Goal: Use online tool/utility: Utilize a website feature to perform a specific function

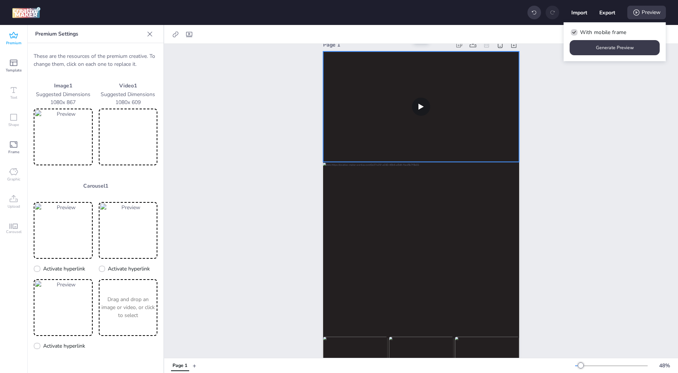
scroll to position [10, 0]
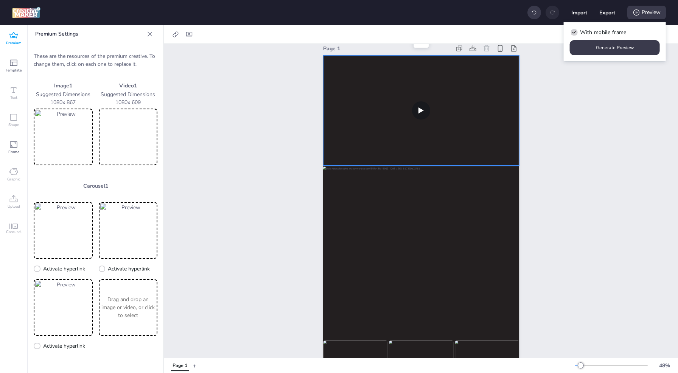
click at [142, 137] on video at bounding box center [128, 137] width 56 height 54
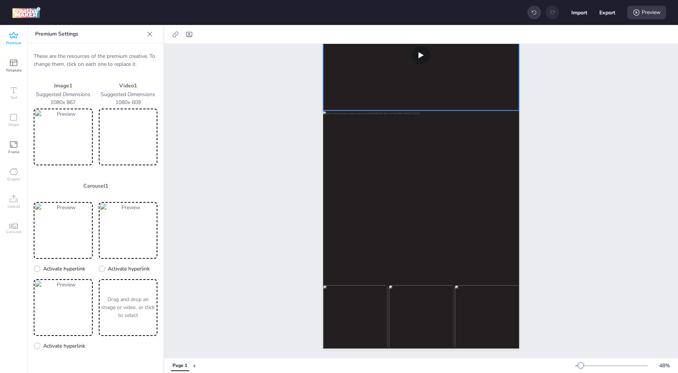
scroll to position [0, 0]
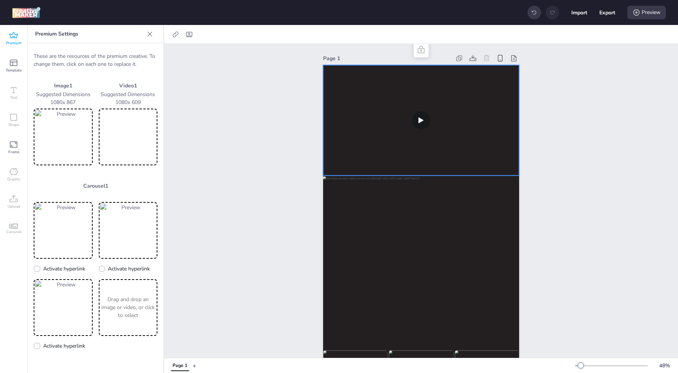
click at [474, 111] on video at bounding box center [421, 120] width 196 height 110
click at [191, 39] on div at bounding box center [189, 34] width 11 height 12
select select "contain"
click at [141, 67] on span "Controls" at bounding box center [138, 66] width 20 height 8
click at [124, 67] on input "Controls" at bounding box center [121, 69] width 5 height 5
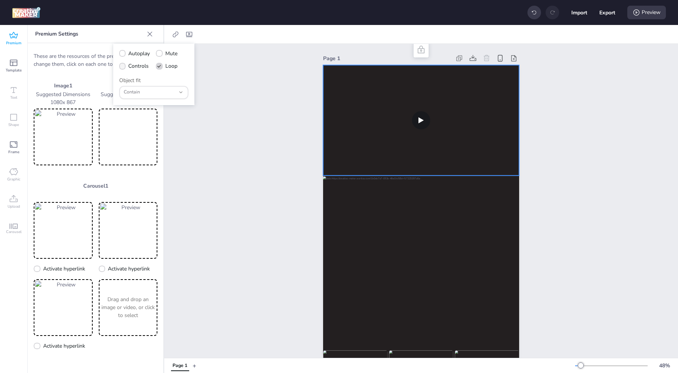
checkbox input "true"
click at [138, 51] on span "Autoplay" at bounding box center [139, 54] width 22 height 8
click at [124, 54] on input "Autoplay" at bounding box center [121, 56] width 5 height 5
checkbox input "true"
click at [172, 52] on span "Mute" at bounding box center [171, 54] width 12 height 8
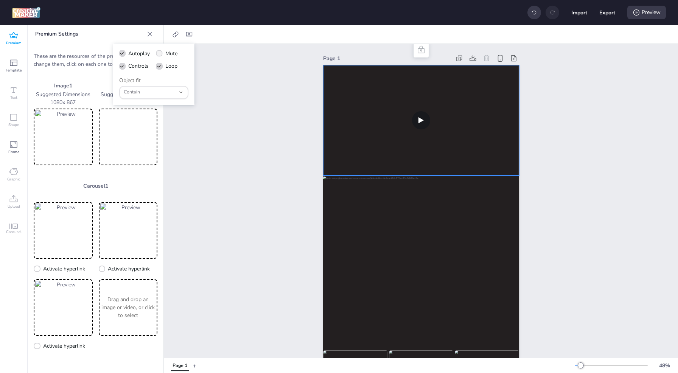
click at [160, 54] on input "Mute" at bounding box center [157, 56] width 5 height 5
checkbox input "true"
click at [137, 90] on span "Contain" at bounding box center [150, 92] width 52 height 7
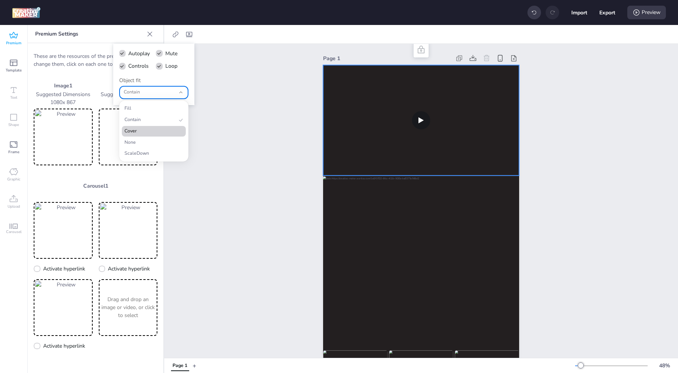
click at [137, 128] on span "Cover" at bounding box center [150, 131] width 52 height 7
type input "cover"
select select "cover"
click at [652, 12] on div "Preview" at bounding box center [646, 13] width 39 height 14
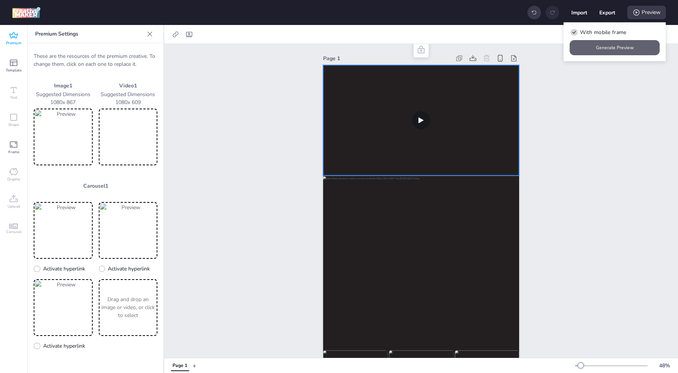
click at [631, 48] on button "Generate Preview" at bounding box center [615, 47] width 90 height 15
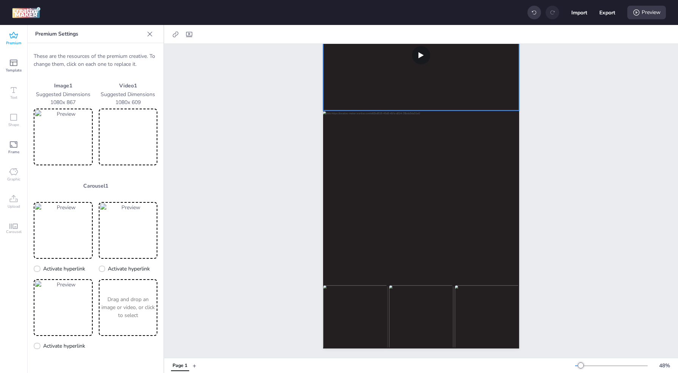
click at [312, 158] on div "Page 1" at bounding box center [421, 168] width 238 height 379
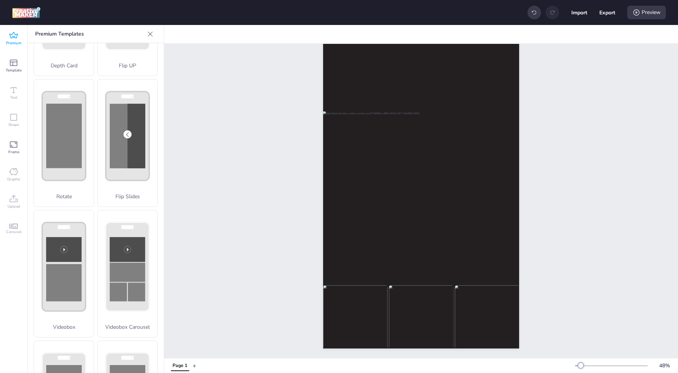
scroll to position [0, 0]
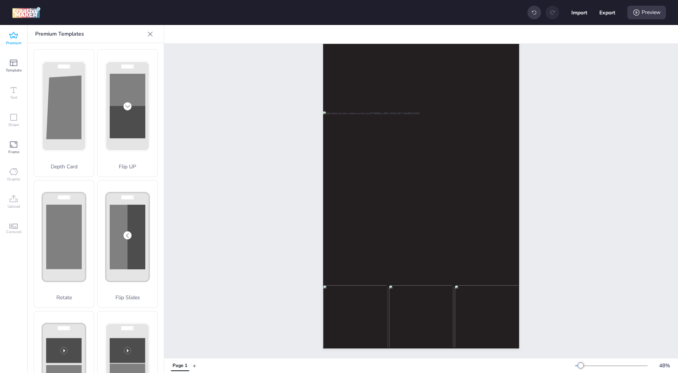
click at [14, 40] on icon at bounding box center [13, 35] width 9 height 9
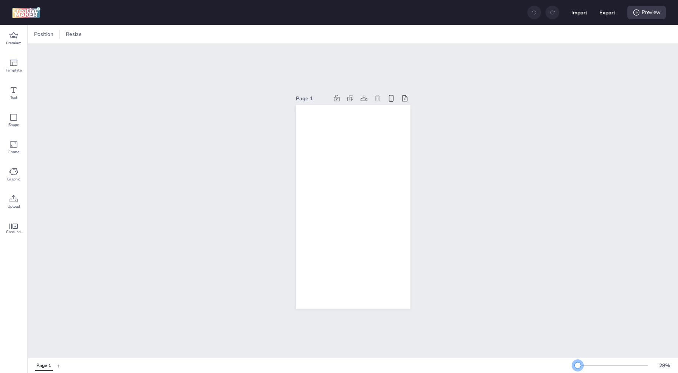
drag, startPoint x: 589, startPoint y: 364, endPoint x: 578, endPoint y: 370, distance: 12.2
click at [578, 370] on div "28 %" at bounding box center [625, 366] width 100 height 12
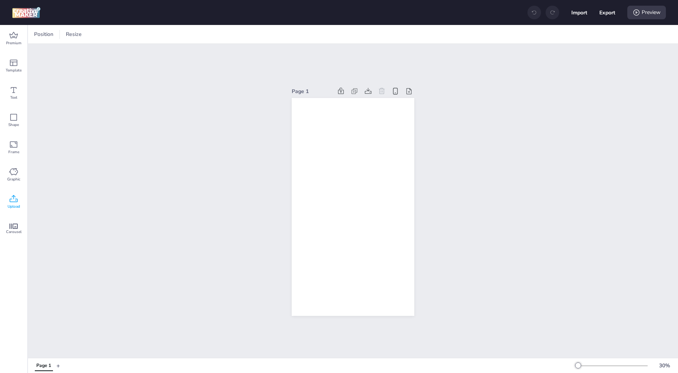
click at [17, 201] on icon at bounding box center [14, 198] width 8 height 7
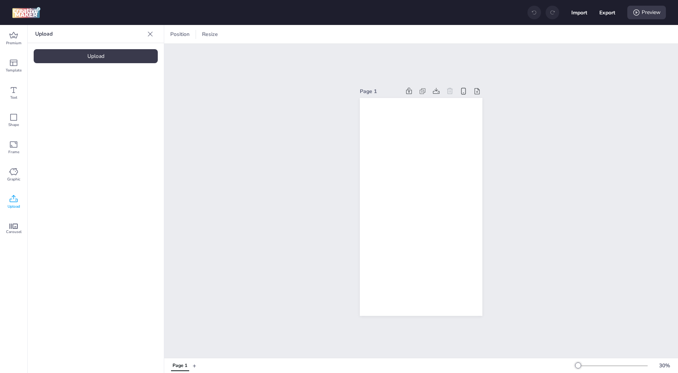
click at [83, 56] on div "Upload" at bounding box center [96, 56] width 124 height 14
click at [69, 102] on img at bounding box center [64, 106] width 46 height 8
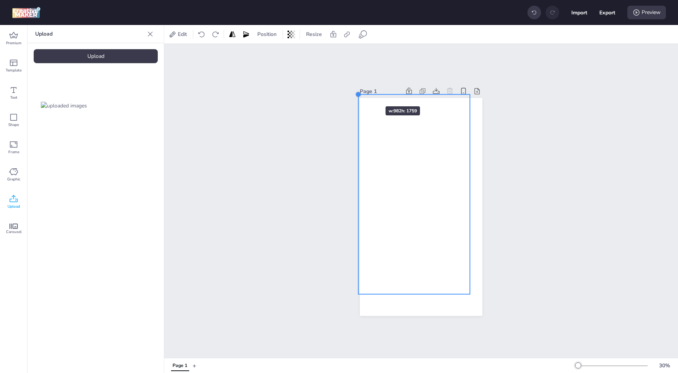
drag, startPoint x: 370, startPoint y: 118, endPoint x: 363, endPoint y: 93, distance: 26.4
click at [363, 93] on div "Page 1" at bounding box center [421, 201] width 123 height 248
drag, startPoint x: 413, startPoint y: 291, endPoint x: 392, endPoint y: 309, distance: 27.7
click at [392, 312] on div at bounding box center [414, 315] width 112 height 6
click at [409, 307] on div at bounding box center [429, 204] width 143 height 218
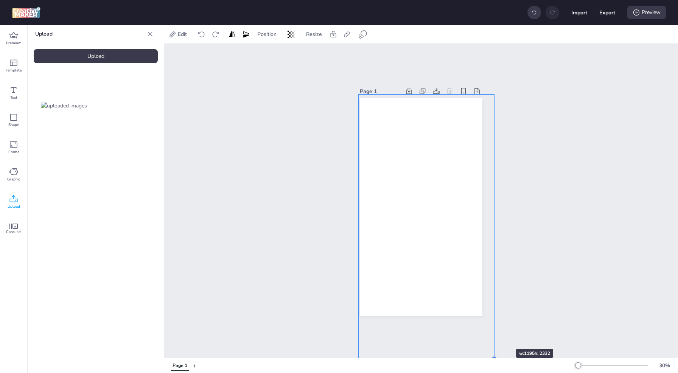
drag, startPoint x: 469, startPoint y: 309, endPoint x: 496, endPoint y: 337, distance: 38.8
click at [496, 337] on div "Page 1" at bounding box center [421, 201] width 514 height 314
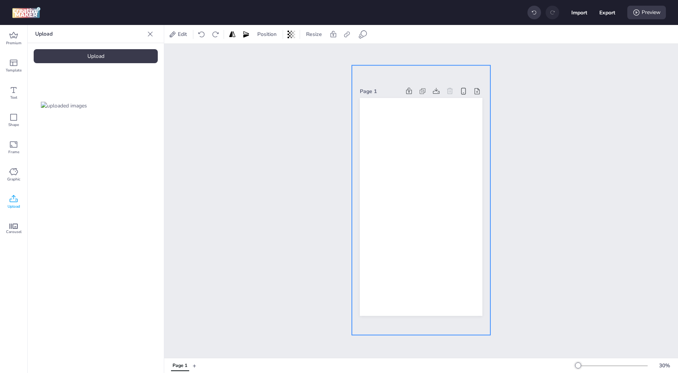
drag, startPoint x: 450, startPoint y: 265, endPoint x: 443, endPoint y: 236, distance: 29.8
click at [443, 236] on div at bounding box center [441, 200] width 178 height 270
drag, startPoint x: 349, startPoint y: 200, endPoint x: 356, endPoint y: 200, distance: 6.8
click at [356, 200] on div "Page 1" at bounding box center [421, 201] width 165 height 248
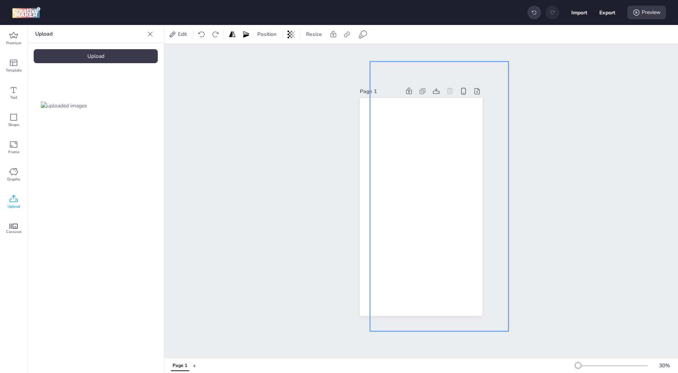
drag, startPoint x: 349, startPoint y: 196, endPoint x: 367, endPoint y: 193, distance: 18.4
click at [367, 193] on div "Page 1" at bounding box center [421, 201] width 165 height 248
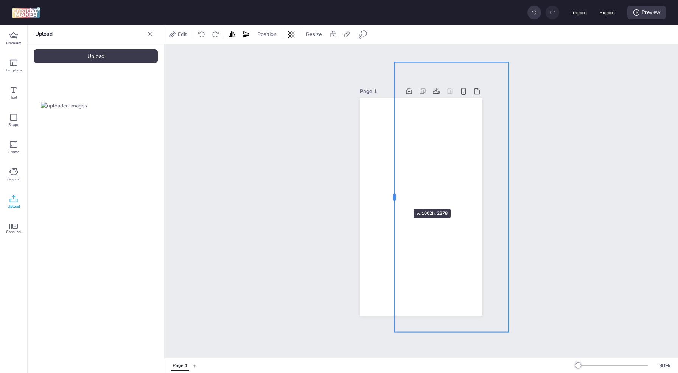
drag, startPoint x: 366, startPoint y: 196, endPoint x: 391, endPoint y: 195, distance: 24.6
click at [391, 195] on div at bounding box center [391, 197] width 6 height 270
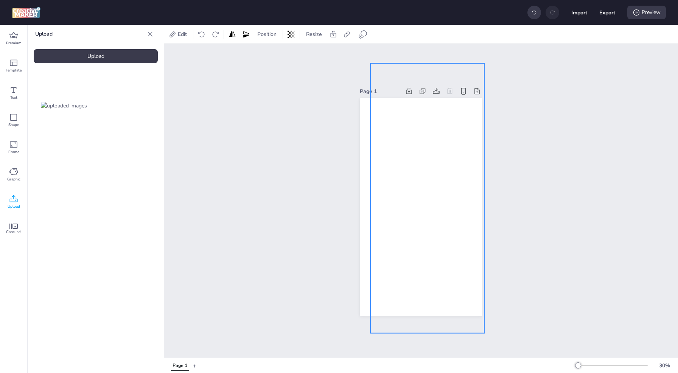
drag, startPoint x: 427, startPoint y: 181, endPoint x: 403, endPoint y: 182, distance: 23.9
click at [403, 182] on div at bounding box center [435, 199] width 178 height 270
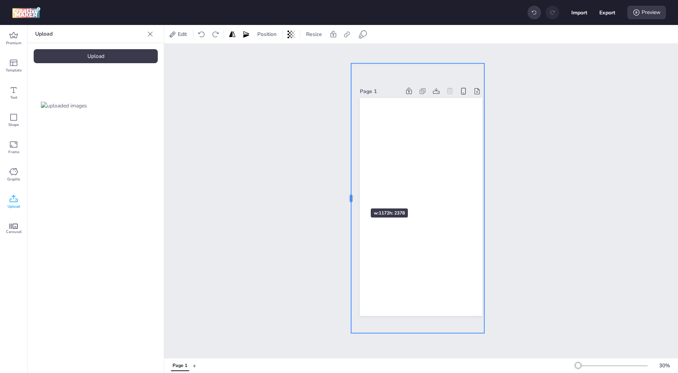
drag, startPoint x: 367, startPoint y: 196, endPoint x: 348, endPoint y: 195, distance: 19.3
click at [348, 195] on div "Page 1" at bounding box center [421, 201] width 165 height 248
click at [428, 47] on icon at bounding box center [429, 48] width 9 height 9
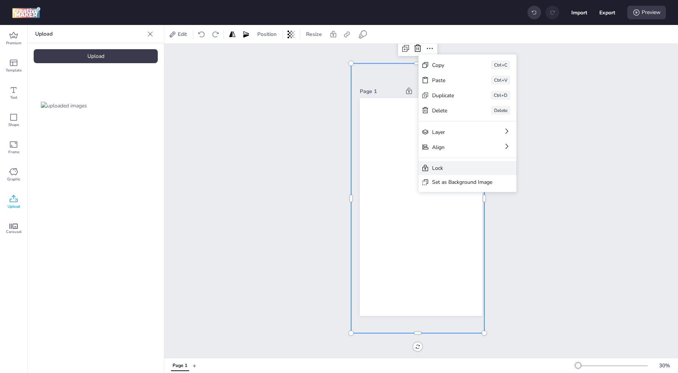
click at [432, 170] on div "Lock" at bounding box center [462, 168] width 60 height 8
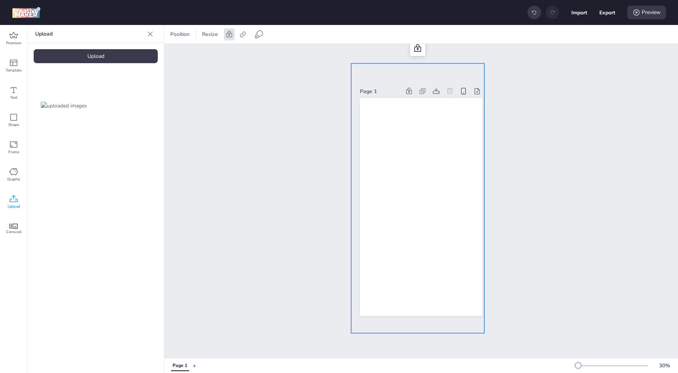
click at [341, 168] on div "Page 1" at bounding box center [421, 201] width 165 height 248
click at [412, 173] on div at bounding box center [435, 199] width 178 height 270
drag, startPoint x: 412, startPoint y: 173, endPoint x: 327, endPoint y: 218, distance: 95.8
click at [327, 218] on div "Page 1" at bounding box center [421, 201] width 514 height 314
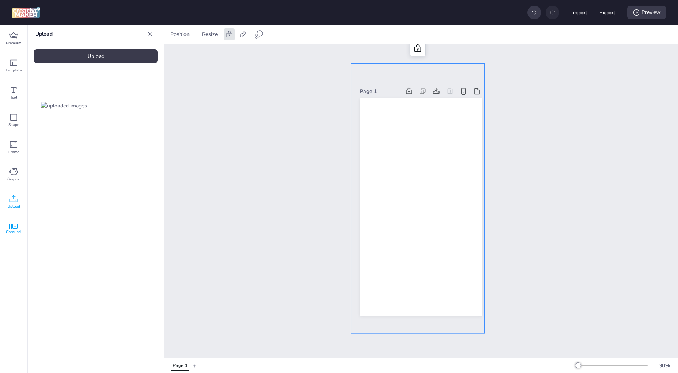
click at [18, 229] on span "Carousel" at bounding box center [14, 232] width 16 height 6
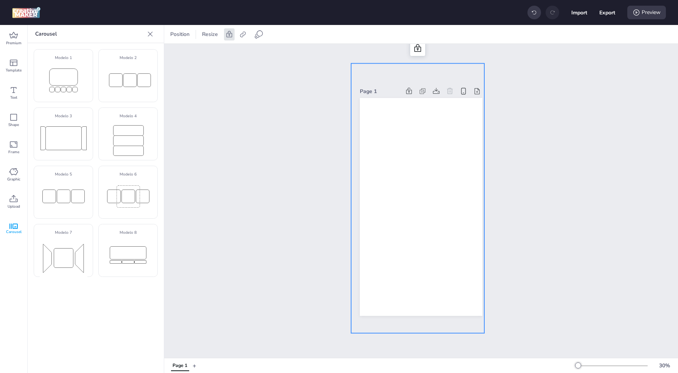
drag, startPoint x: 64, startPoint y: 253, endPoint x: 244, endPoint y: 305, distance: 187.4
click at [244, 305] on div "Premium Template Text Shape Frame Graphic Upload Carousel Carousel Modelo 1 Mod…" at bounding box center [339, 199] width 678 height 348
click at [85, 258] on rect at bounding box center [64, 258] width 48 height 40
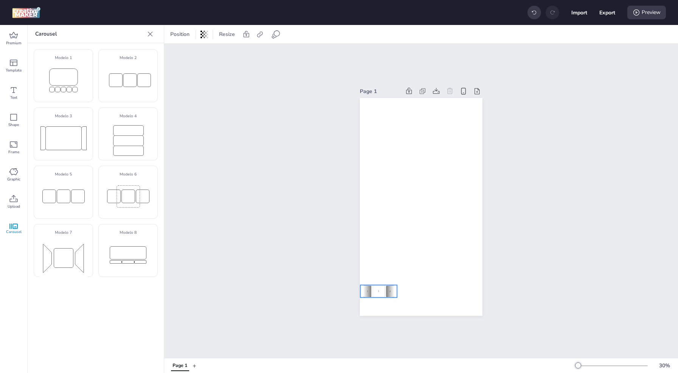
drag, startPoint x: 416, startPoint y: 202, endPoint x: 375, endPoint y: 288, distance: 95.1
click at [375, 288] on div "1" at bounding box center [379, 291] width 12 height 12
select select "cover"
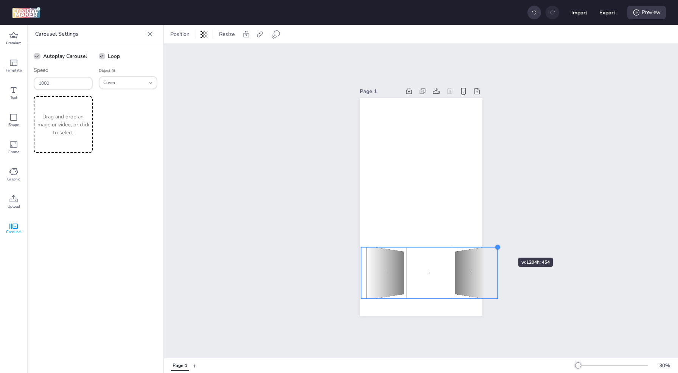
drag, startPoint x: 396, startPoint y: 283, endPoint x: 496, endPoint y: 244, distance: 107.2
click at [496, 244] on div at bounding box center [498, 247] width 6 height 6
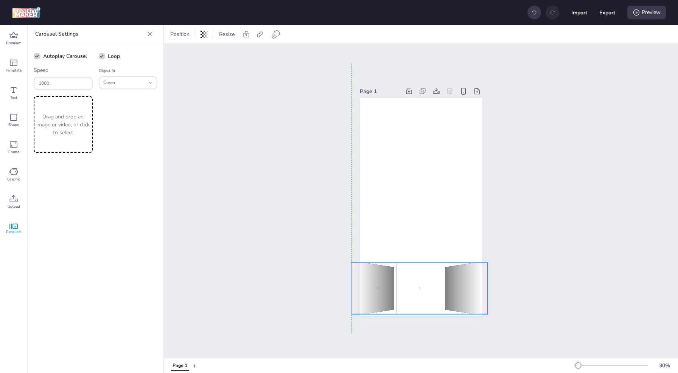
drag, startPoint x: 430, startPoint y: 262, endPoint x: 419, endPoint y: 277, distance: 19.0
click at [419, 277] on div "1 2 3 1 2 3 1 2 3" at bounding box center [419, 288] width 137 height 51
click at [65, 127] on p "Drag and drop an image or video, or click to select" at bounding box center [63, 125] width 56 height 24
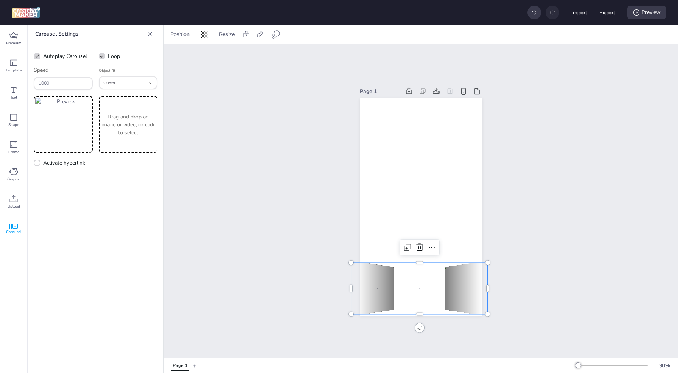
click at [138, 129] on p "Drag and drop an image or video, or click to select" at bounding box center [128, 125] width 56 height 24
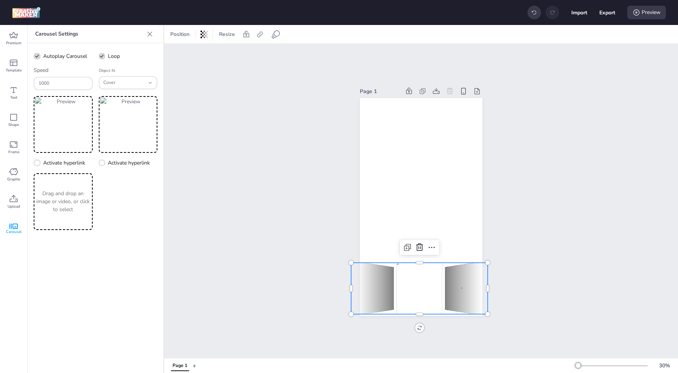
click at [75, 200] on p "Drag and drop an image or video, or click to select" at bounding box center [63, 202] width 56 height 24
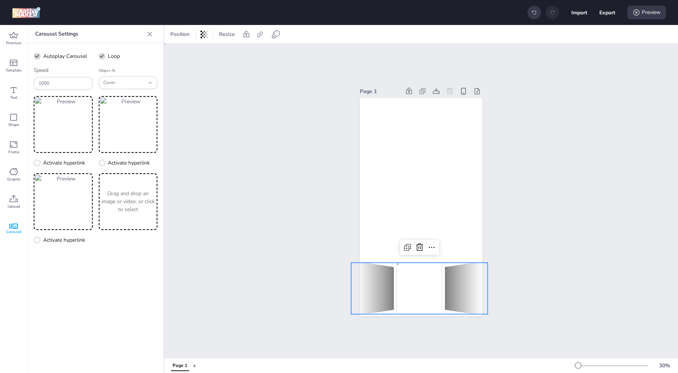
click at [253, 217] on div "Page 1" at bounding box center [421, 201] width 514 height 314
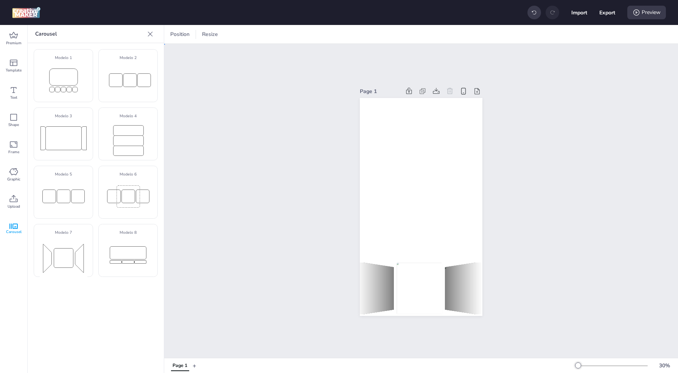
click at [205, 151] on div "Page 1" at bounding box center [421, 201] width 514 height 314
click at [11, 121] on icon at bounding box center [13, 117] width 9 height 9
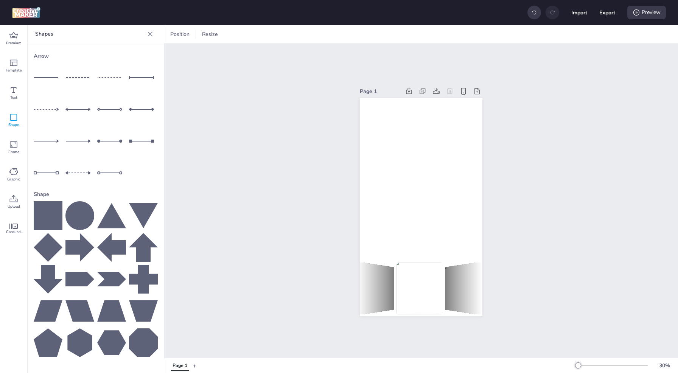
click at [50, 215] on icon at bounding box center [48, 215] width 29 height 29
drag, startPoint x: 421, startPoint y: 211, endPoint x: 371, endPoint y: 141, distance: 86.0
click at [371, 143] on div at bounding box center [385, 161] width 37 height 37
drag, startPoint x: 374, startPoint y: 132, endPoint x: 369, endPoint y: 101, distance: 31.5
click at [369, 101] on div at bounding box center [365, 106] width 37 height 37
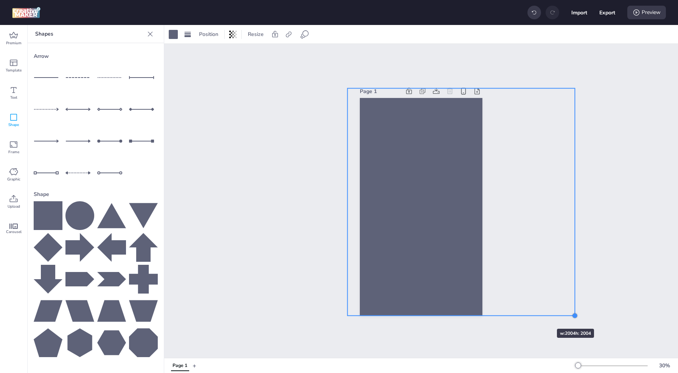
drag, startPoint x: 383, startPoint y: 124, endPoint x: 540, endPoint y: 321, distance: 251.6
click at [540, 321] on div "Page 1" at bounding box center [421, 201] width 514 height 314
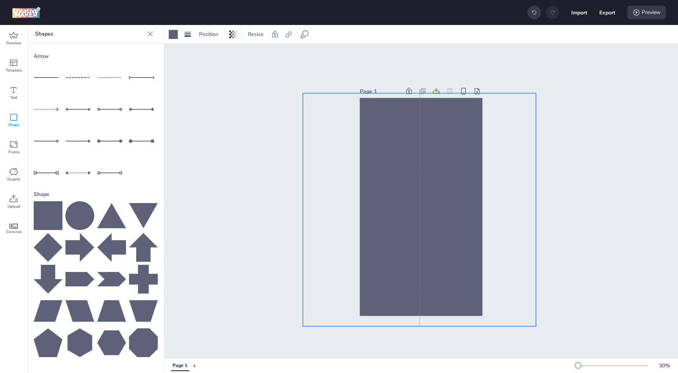
drag, startPoint x: 410, startPoint y: 200, endPoint x: 383, endPoint y: 196, distance: 27.9
click at [383, 196] on div at bounding box center [419, 209] width 233 height 233
click at [233, 42] on div "Position Resize" at bounding box center [421, 34] width 514 height 19
click at [233, 37] on icon at bounding box center [233, 35] width 2 height 8
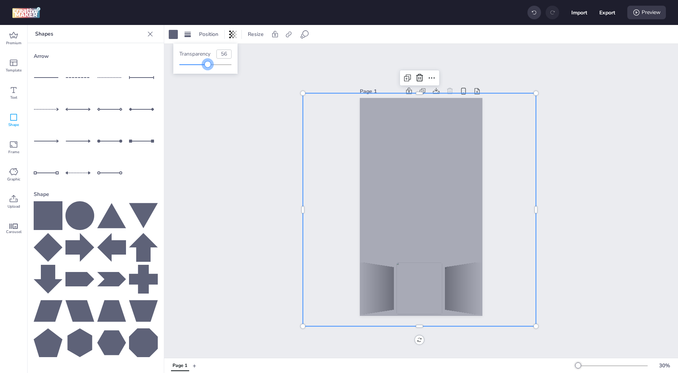
type input "61"
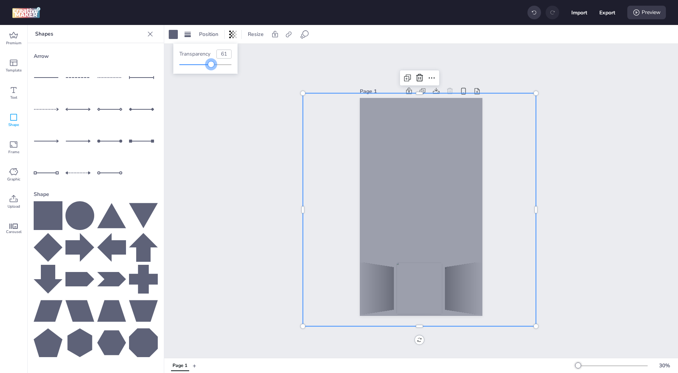
click at [211, 69] on div "Transparency 61" at bounding box center [205, 59] width 64 height 30
click at [206, 31] on span "Position" at bounding box center [208, 34] width 22 height 8
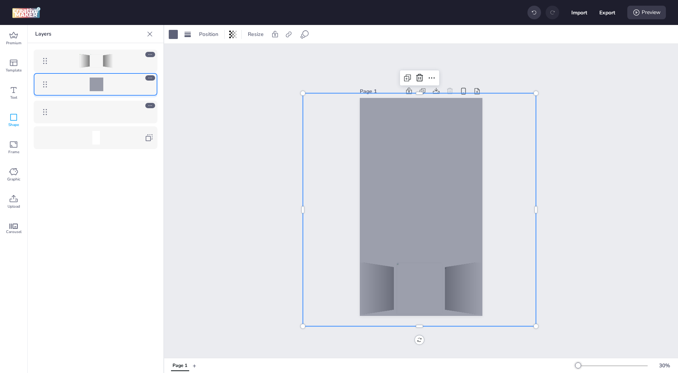
drag, startPoint x: 42, startPoint y: 61, endPoint x: 43, endPoint y: 84, distance: 23.8
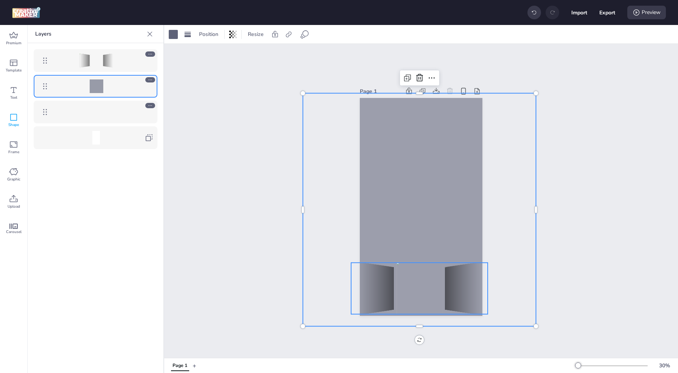
click at [421, 297] on img at bounding box center [418, 288] width 45 height 51
select select "cover"
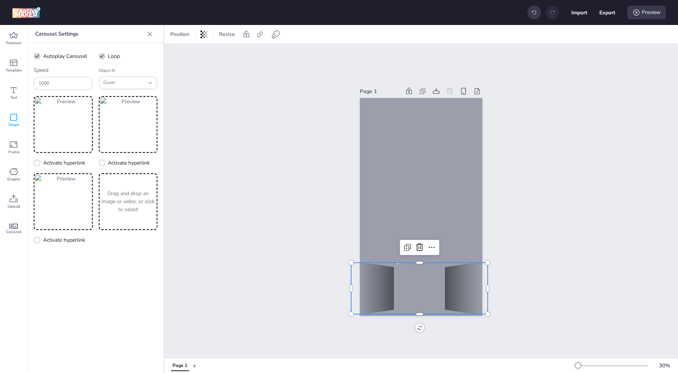
click at [659, 5] on div "Import Export Preview" at bounding box center [596, 13] width 138 height 16
click at [652, 10] on div "Preview" at bounding box center [646, 13] width 39 height 14
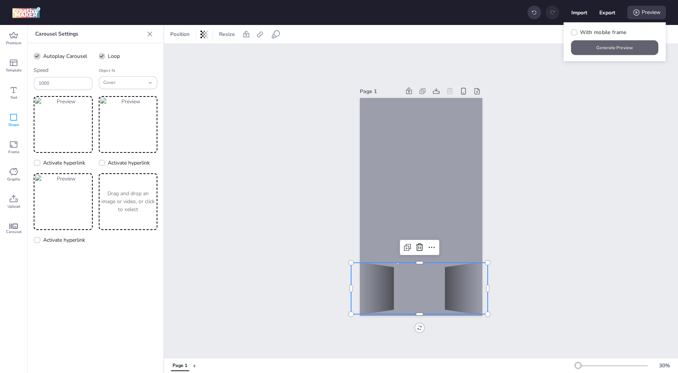
click at [635, 44] on button "Generate Preview" at bounding box center [614, 47] width 87 height 15
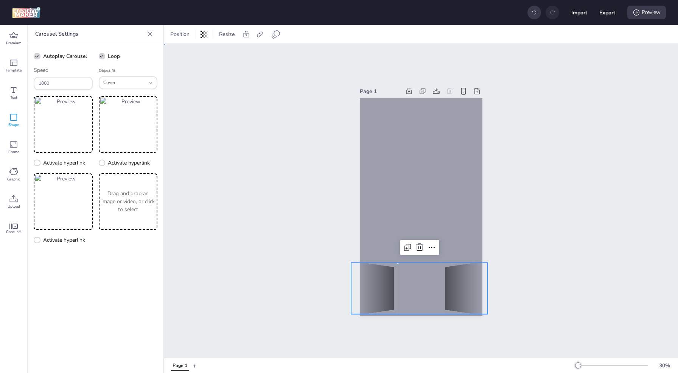
click at [247, 213] on div "Page 1" at bounding box center [421, 201] width 514 height 314
